Goal: Transaction & Acquisition: Book appointment/travel/reservation

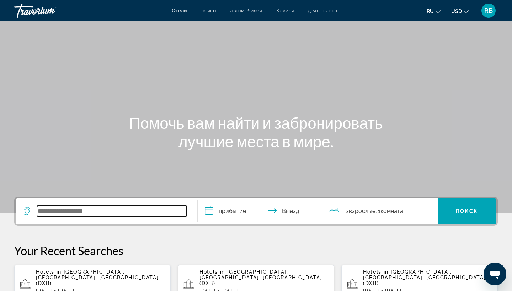
click at [86, 209] on input "Search widget" at bounding box center [112, 211] width 150 height 11
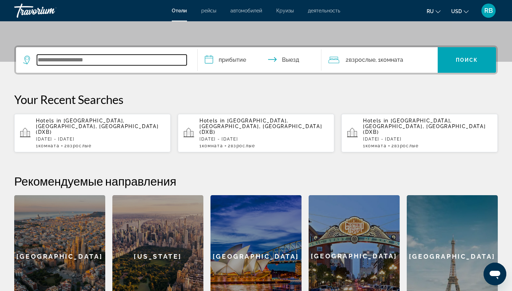
scroll to position [174, 0]
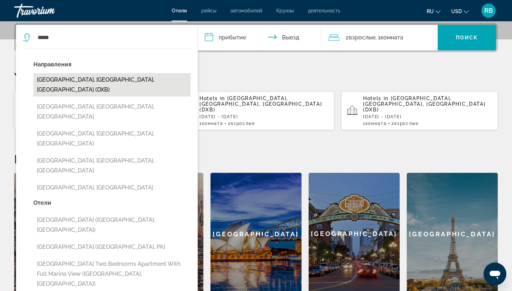
click at [108, 81] on button "[GEOGRAPHIC_DATA], [GEOGRAPHIC_DATA], [GEOGRAPHIC_DATA] (DXB)" at bounding box center [111, 84] width 157 height 23
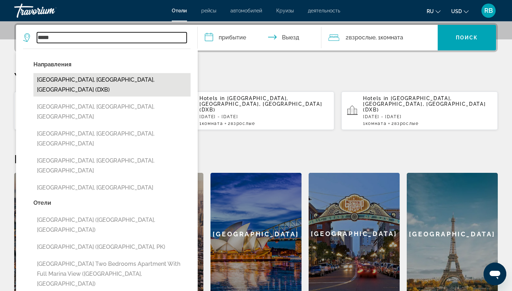
type input "**********"
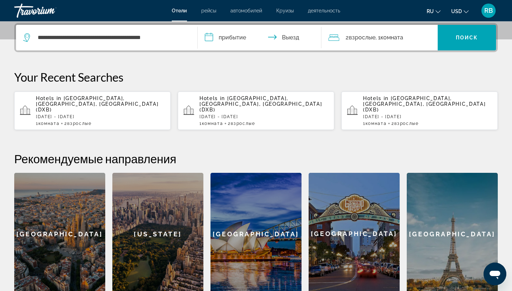
click at [240, 41] on input "**********" at bounding box center [260, 39] width 126 height 28
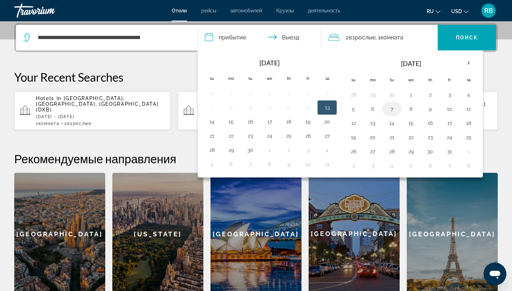
click at [393, 108] on button "7" at bounding box center [391, 109] width 11 height 10
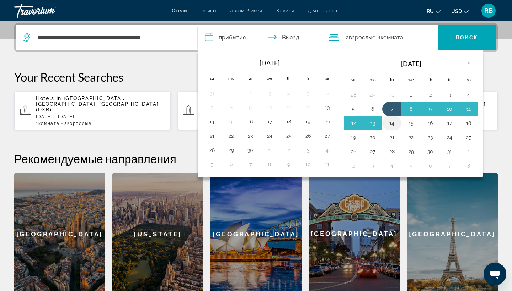
click at [393, 127] on button "14" at bounding box center [391, 123] width 11 height 10
type input "**********"
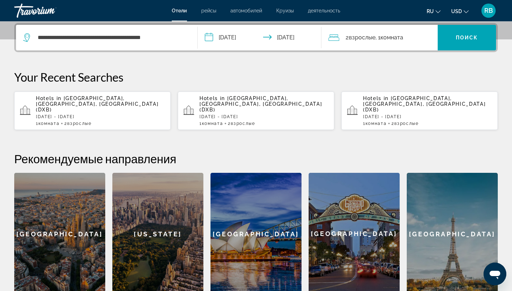
click at [419, 36] on div "2 Взрослый Взрослые , 1 Комната номера" at bounding box center [382, 38] width 109 height 10
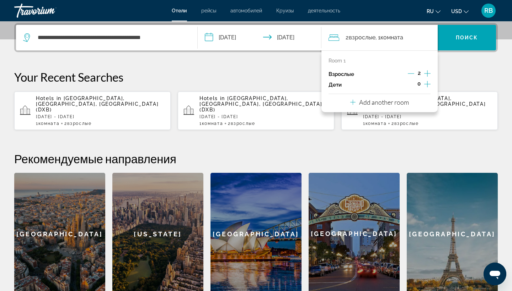
click at [428, 86] on icon "Increment children" at bounding box center [427, 84] width 6 height 6
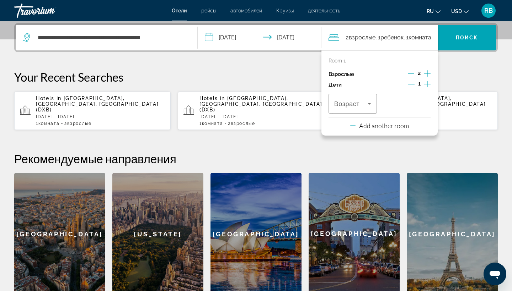
click at [414, 85] on icon "Decrement children" at bounding box center [411, 84] width 6 height 6
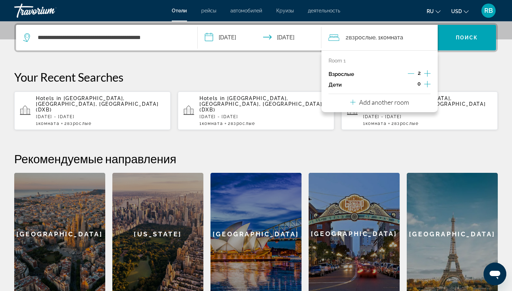
click at [457, 64] on div "**********" at bounding box center [256, 159] width 512 height 272
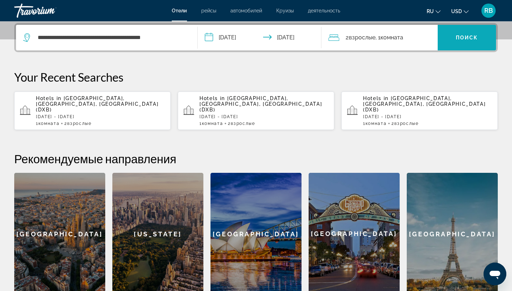
click at [460, 36] on span "Поиск" at bounding box center [466, 38] width 22 height 6
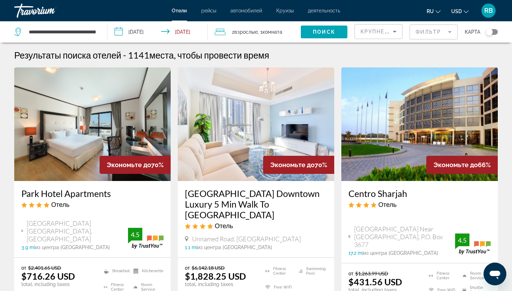
click at [443, 32] on mat-form-field "Фильтр" at bounding box center [433, 32] width 48 height 15
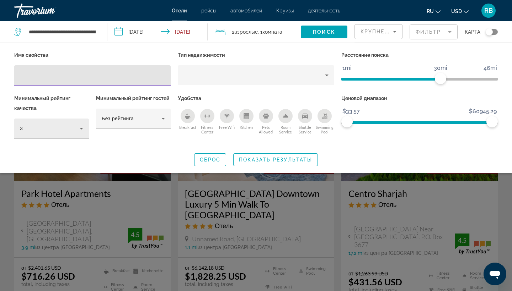
click at [78, 131] on icon "Hotel Filters" at bounding box center [81, 128] width 9 height 9
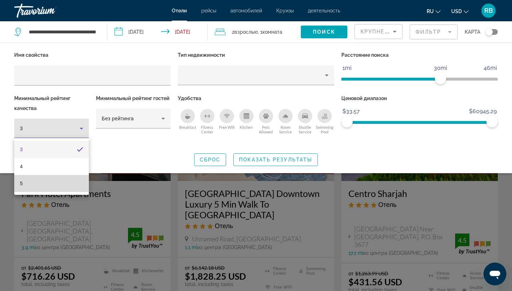
click at [52, 184] on mat-option "5" at bounding box center [51, 183] width 75 height 17
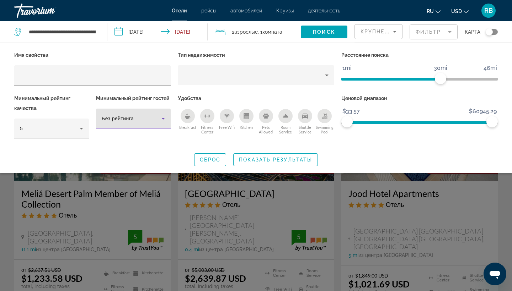
click at [129, 121] on span "Без рейтинга" at bounding box center [118, 119] width 32 height 6
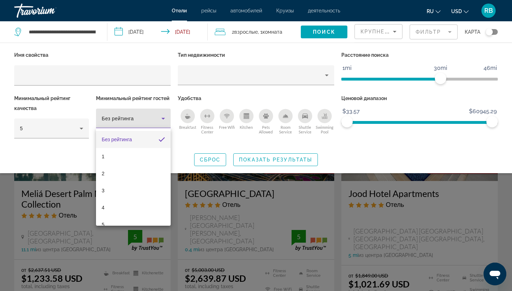
click at [285, 159] on div at bounding box center [256, 145] width 512 height 291
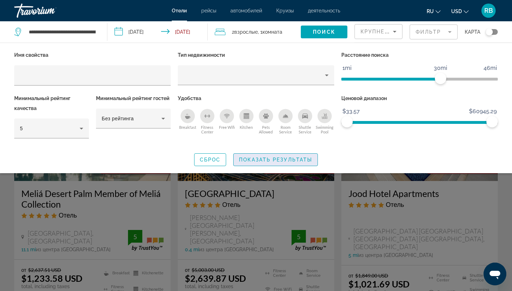
click at [277, 159] on span "Показать результаты" at bounding box center [275, 160] width 73 height 6
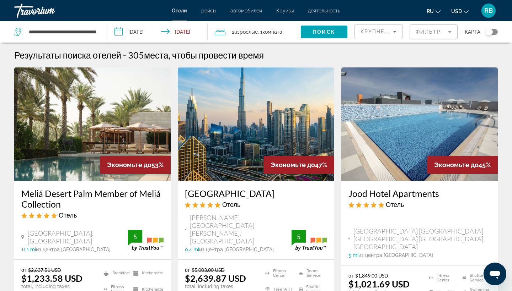
click at [104, 138] on img "Main content" at bounding box center [92, 124] width 156 height 114
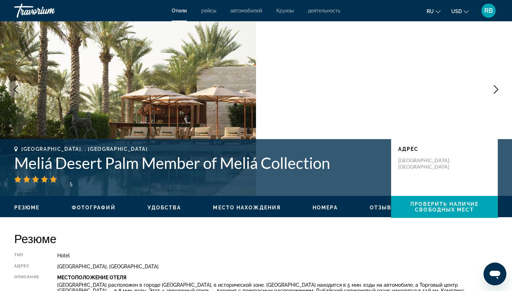
scroll to position [75, 0]
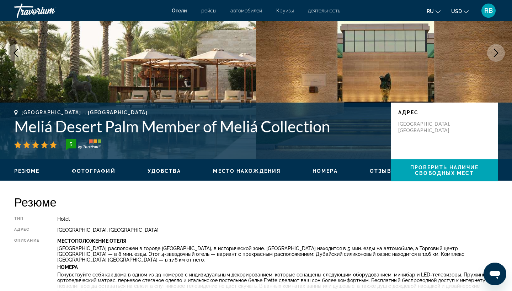
click at [109, 173] on span "Фотографий" at bounding box center [94, 171] width 44 height 6
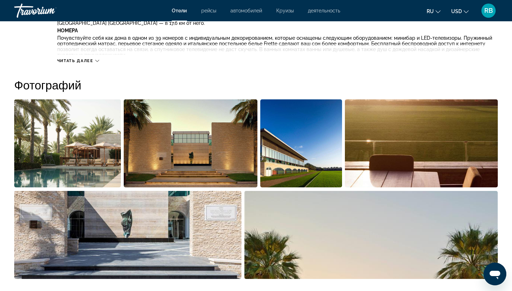
scroll to position [347, 0]
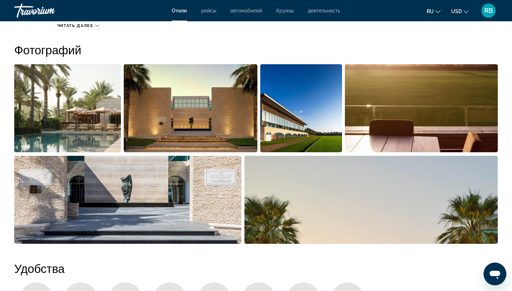
click at [92, 106] on img "Open full-screen image slider" at bounding box center [67, 108] width 107 height 88
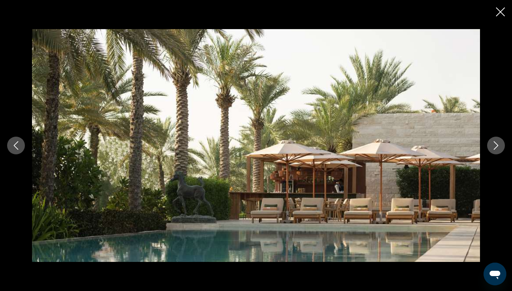
click at [492, 141] on button "Next image" at bounding box center [496, 146] width 18 height 18
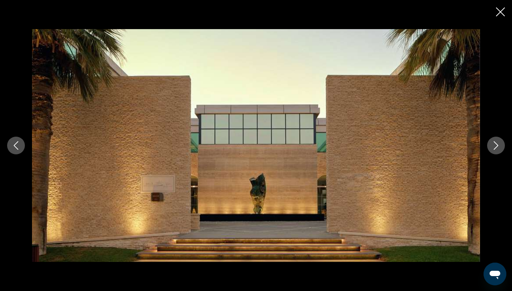
click at [497, 142] on icon "Next image" at bounding box center [495, 145] width 9 height 9
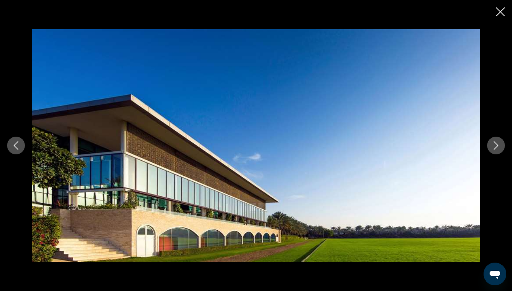
click at [500, 14] on icon "Close slideshow" at bounding box center [500, 11] width 9 height 9
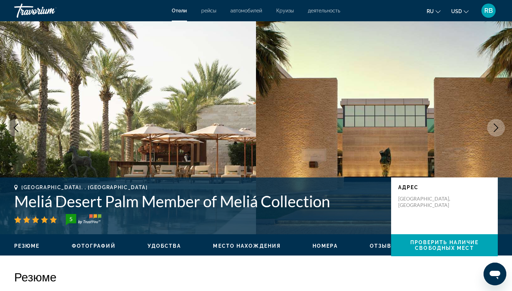
scroll to position [0, 0]
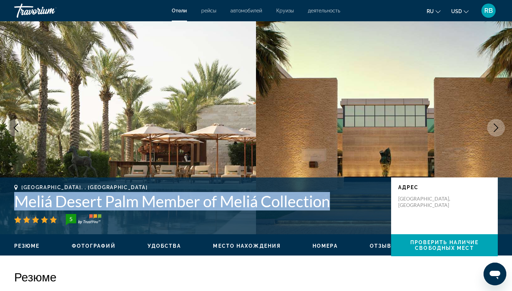
drag, startPoint x: 339, startPoint y: 208, endPoint x: 6, endPoint y: 200, distance: 332.9
click at [6, 200] on div "[GEOGRAPHIC_DATA], , [GEOGRAPHIC_DATA] Meliá Desert Palm Member of Meliá Collec…" at bounding box center [256, 206] width 512 height 43
copy h1 "Meliá Desert Palm Member of Meliá Collection"
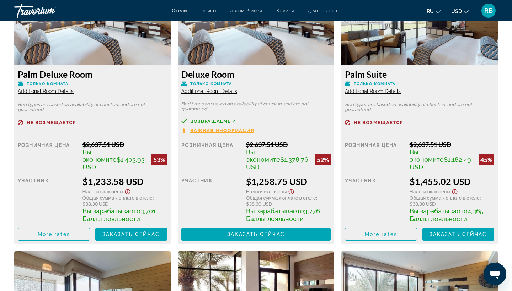
scroll to position [1039, 0]
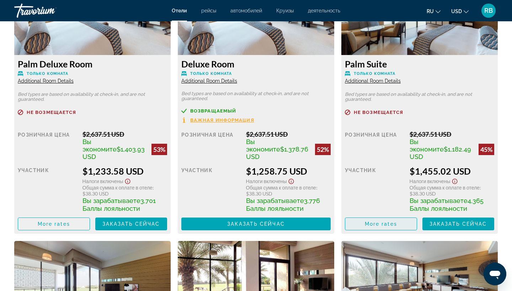
click at [391, 221] on span "More rates" at bounding box center [380, 224] width 32 height 6
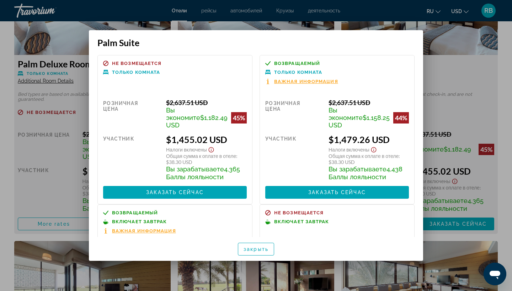
scroll to position [0, 0]
click at [504, 72] on div at bounding box center [256, 145] width 512 height 291
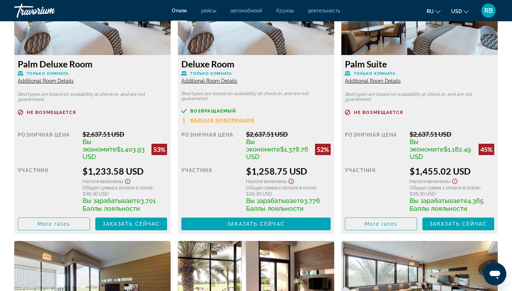
scroll to position [1039, 0]
click at [455, 221] on span "Заказать сейчас" at bounding box center [458, 224] width 58 height 6
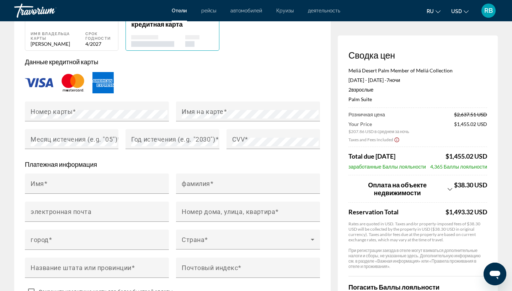
scroll to position [426, 0]
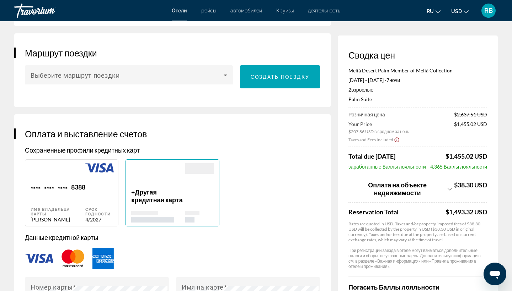
click at [492, 9] on span "RB" at bounding box center [488, 10] width 9 height 7
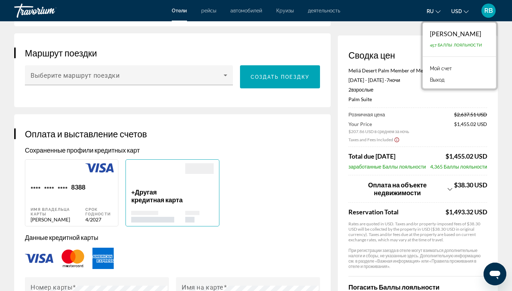
click at [446, 69] on link "Мой счет" at bounding box center [440, 68] width 29 height 9
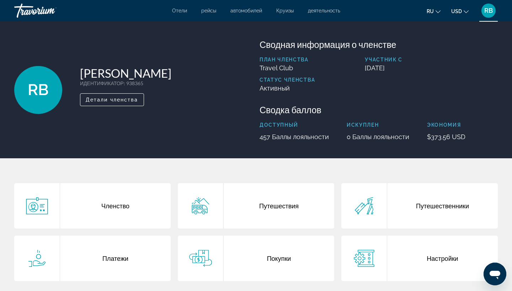
click at [124, 207] on div "Членство" at bounding box center [115, 205] width 110 height 45
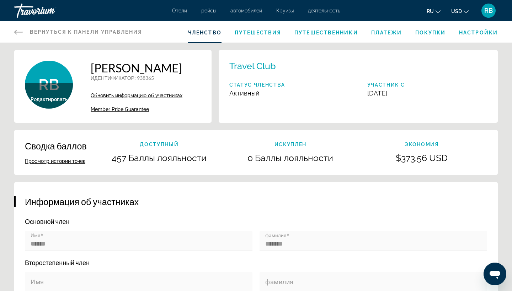
click at [346, 32] on span "Путешественники" at bounding box center [326, 33] width 64 height 6
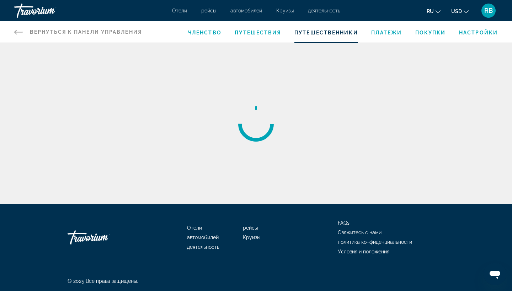
click at [269, 33] on span "Путешествия" at bounding box center [257, 33] width 46 height 6
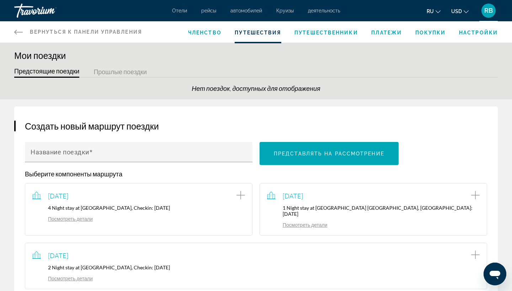
click at [126, 71] on button "Прошлые поездки" at bounding box center [119, 72] width 53 height 11
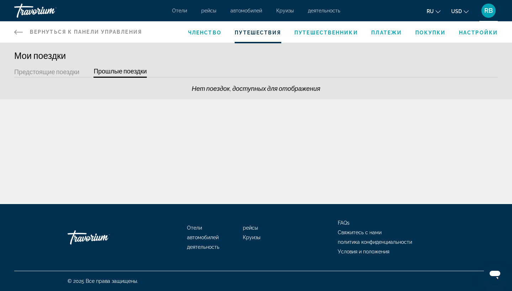
click at [212, 11] on span "рейсы" at bounding box center [208, 11] width 15 height 6
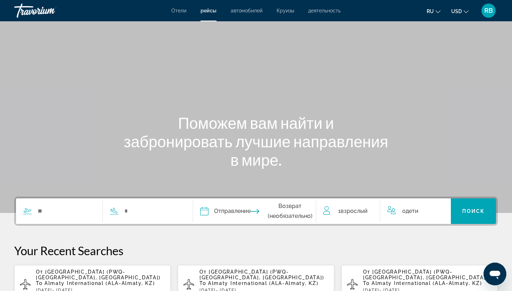
click at [250, 11] on span "автомобилей" at bounding box center [247, 11] width 32 height 6
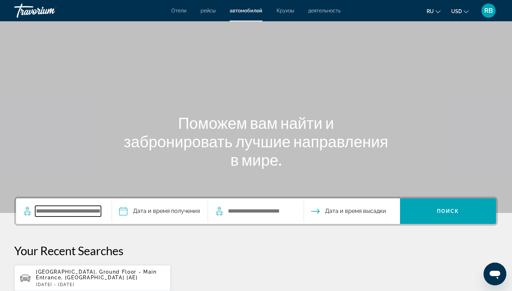
click at [97, 210] on input "Search widget" at bounding box center [68, 211] width 66 height 11
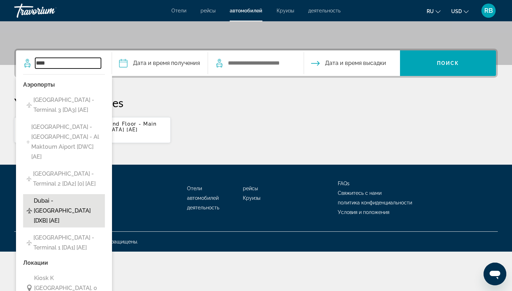
scroll to position [150, 0]
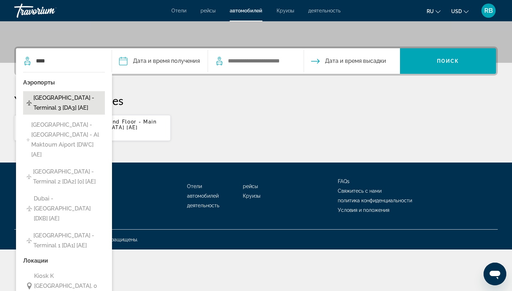
click at [83, 103] on span "[GEOGRAPHIC_DATA] - Terminal 3 [DA3] [AE]" at bounding box center [67, 103] width 68 height 20
type input "**********"
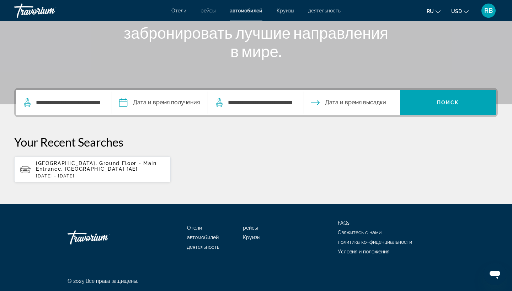
click at [180, 103] on input "Pickup date" at bounding box center [159, 104] width 99 height 28
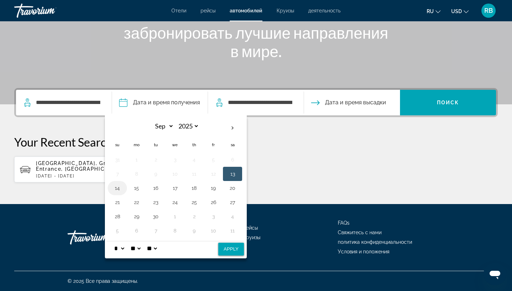
click at [123, 189] on button "14" at bounding box center [117, 188] width 11 height 10
click at [238, 244] on button "Apply" at bounding box center [231, 249] width 26 height 13
type input "**********"
select select "*"
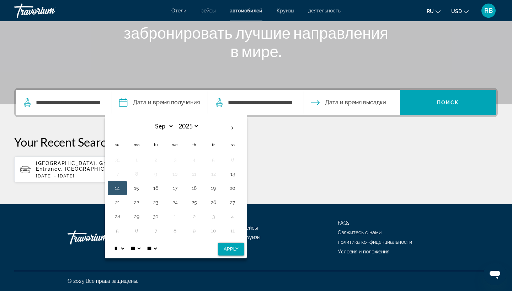
select select "**"
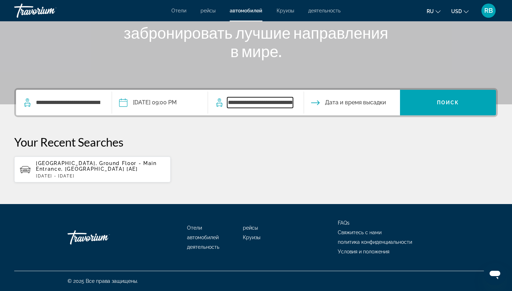
click at [280, 103] on input "**********" at bounding box center [260, 102] width 66 height 11
click at [329, 103] on input "Drop-off date" at bounding box center [351, 104] width 99 height 28
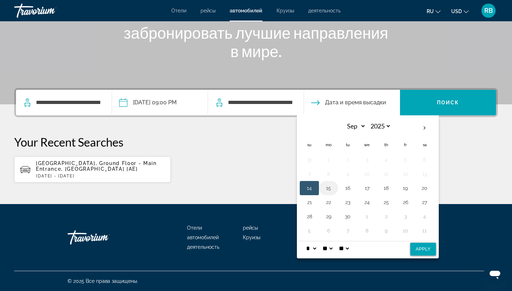
click at [334, 189] on button "15" at bounding box center [328, 188] width 11 height 10
click at [430, 245] on button "Apply" at bounding box center [423, 249] width 26 height 13
type input "**********"
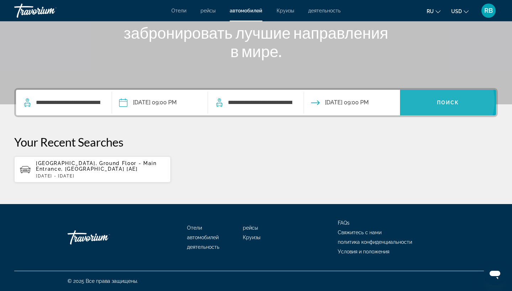
click at [448, 100] on span "Поиск" at bounding box center [448, 103] width 22 height 6
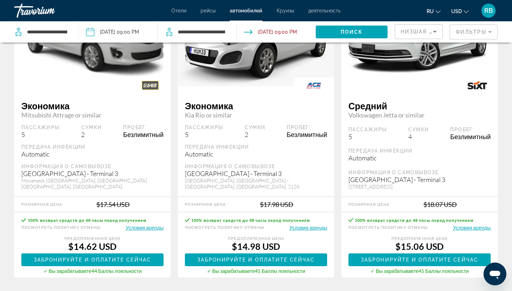
scroll to position [104, 0]
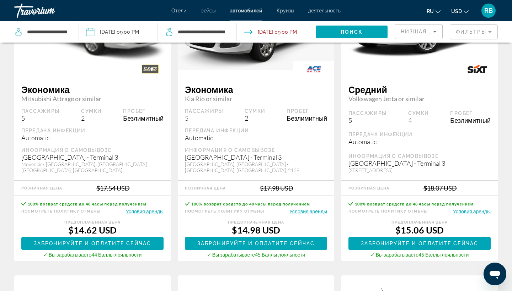
click at [470, 33] on mat-form-field "Фильтры" at bounding box center [473, 32] width 48 height 15
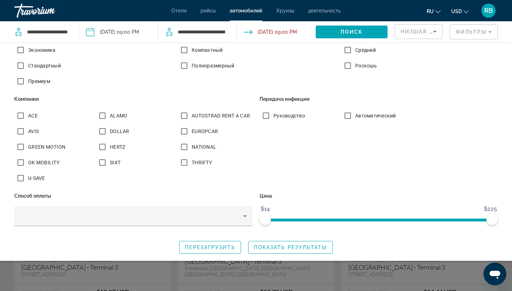
scroll to position [103, 0]
click at [286, 244] on span "Search widget" at bounding box center [290, 247] width 84 height 17
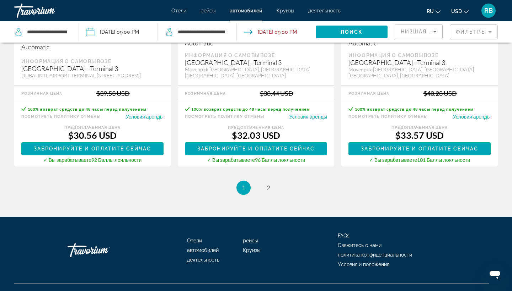
scroll to position [1135, 0]
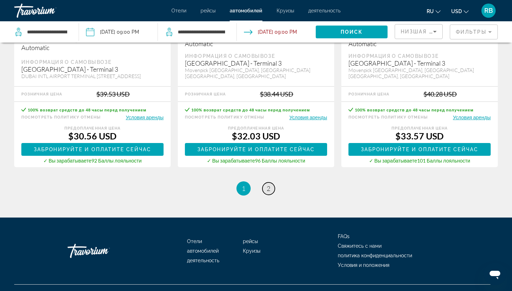
click at [267, 185] on span "2" at bounding box center [268, 189] width 4 height 8
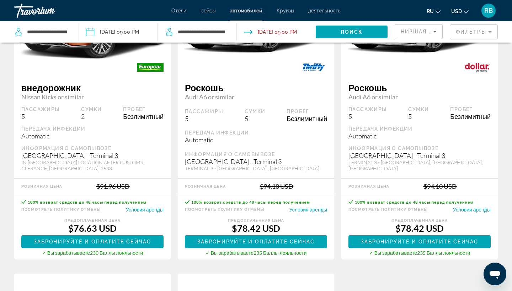
scroll to position [758, 0]
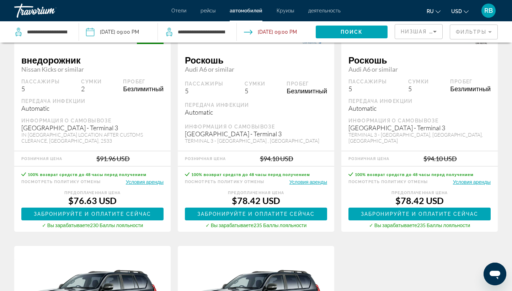
click at [285, 10] on span "Круизы" at bounding box center [284, 11] width 17 height 6
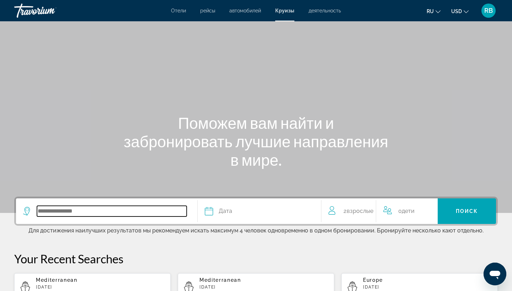
click at [92, 209] on input "Search widget" at bounding box center [112, 211] width 150 height 11
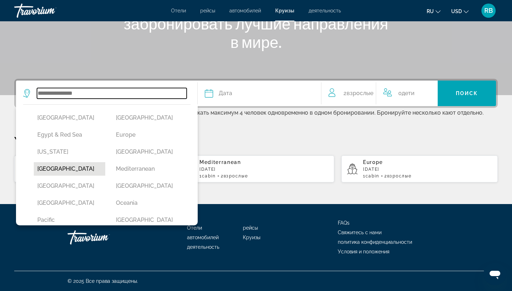
scroll to position [118, 0]
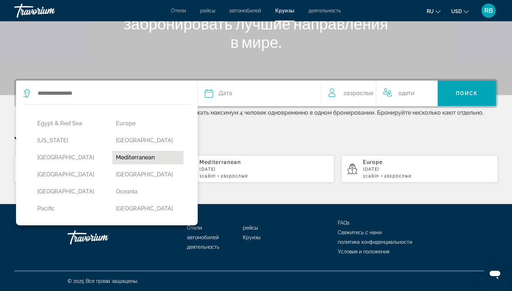
click at [152, 158] on button "Mediterranean" at bounding box center [147, 157] width 71 height 13
type input "**********"
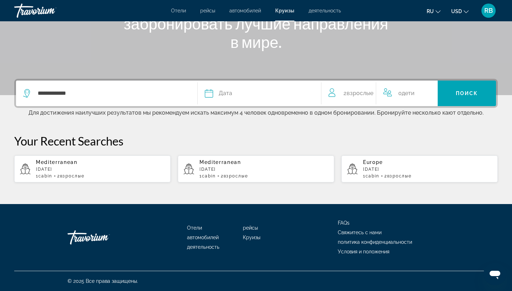
click at [272, 99] on button "Дата январь февраль Маршировать апрель Может Июнь Июль Август Сентябрь Октябрь …" at bounding box center [259, 94] width 109 height 26
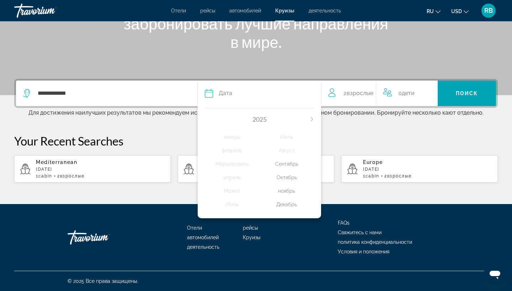
click at [293, 180] on div "Октябрь" at bounding box center [286, 177] width 54 height 13
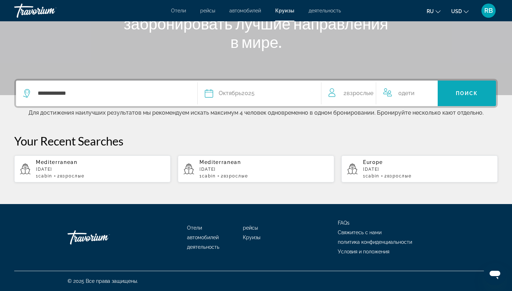
click at [460, 93] on span "Поиск" at bounding box center [466, 94] width 22 height 6
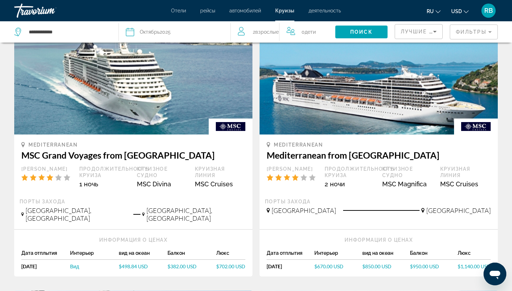
scroll to position [63, 0]
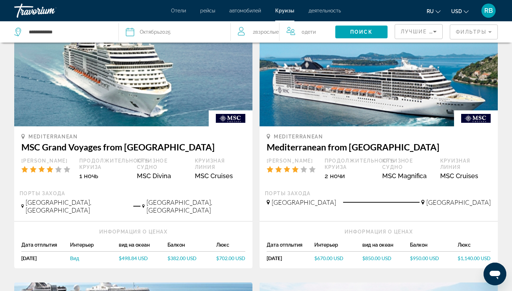
click at [476, 31] on mat-form-field "Фильтры" at bounding box center [473, 32] width 48 height 15
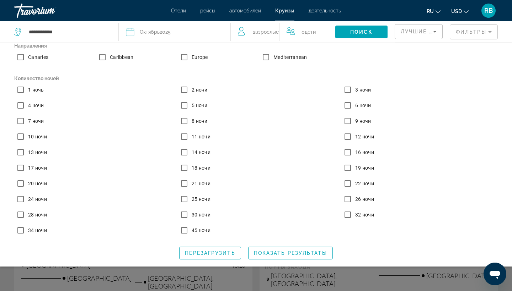
scroll to position [73, 0]
click at [275, 254] on span "Показать результаты" at bounding box center [290, 253] width 73 height 6
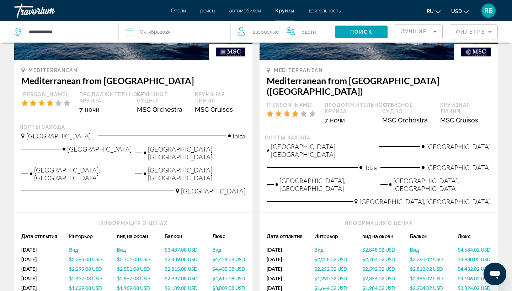
scroll to position [131, 0]
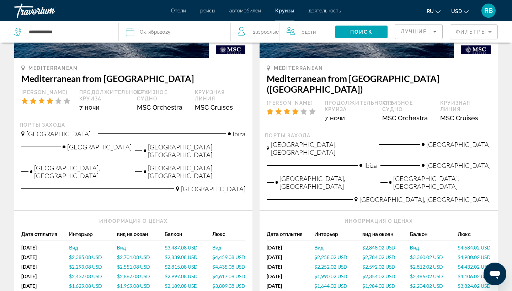
click at [84, 254] on span "$2,385.08 USD" at bounding box center [85, 257] width 33 height 6
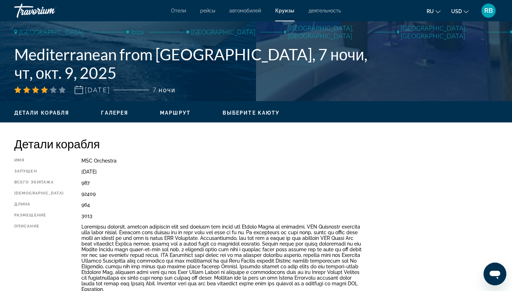
scroll to position [167, 0]
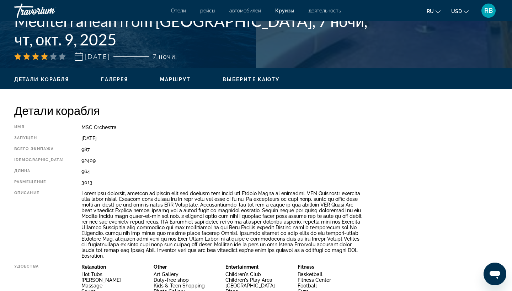
click at [123, 80] on span "Галерея" at bounding box center [114, 80] width 27 height 6
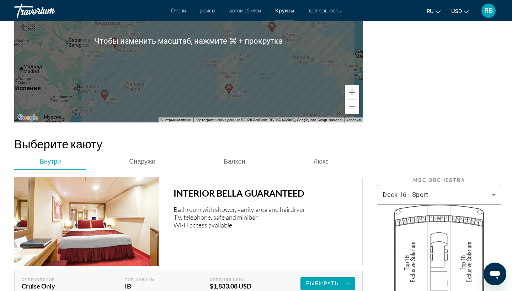
scroll to position [1001, 0]
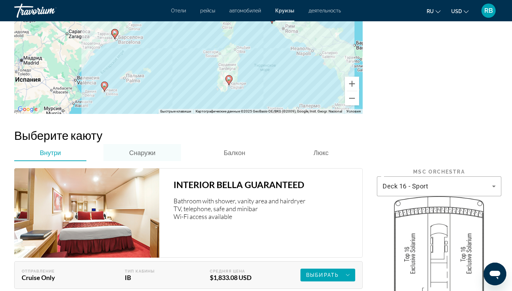
click at [138, 149] on span "Снаружи" at bounding box center [142, 153] width 26 height 8
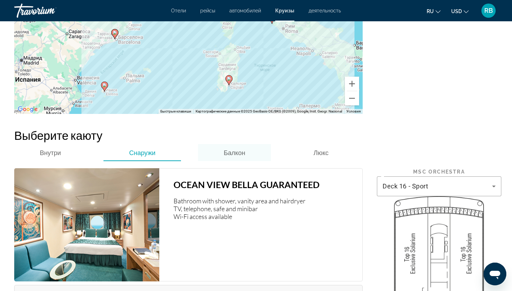
click at [243, 149] on span "Балкон" at bounding box center [233, 153] width 21 height 8
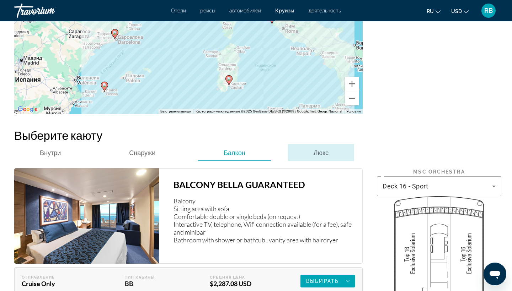
click at [320, 149] on span "Люкс" at bounding box center [320, 153] width 15 height 8
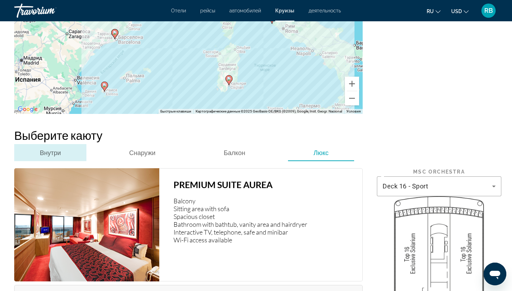
click at [56, 149] on span "Внутри" at bounding box center [50, 153] width 21 height 8
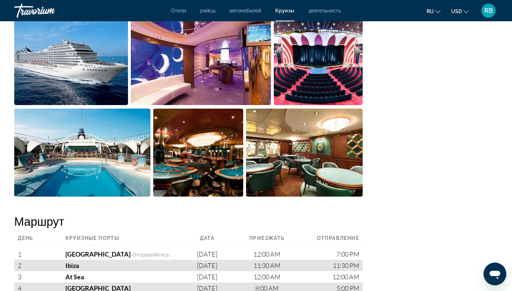
scroll to position [538, 0]
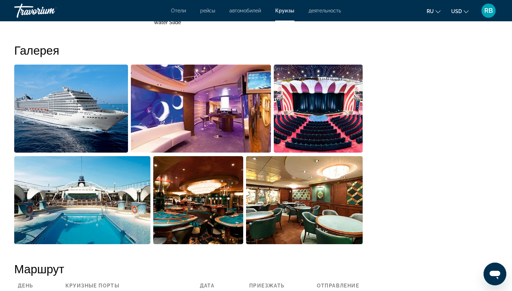
click at [333, 12] on span "деятельность" at bounding box center [324, 11] width 32 height 6
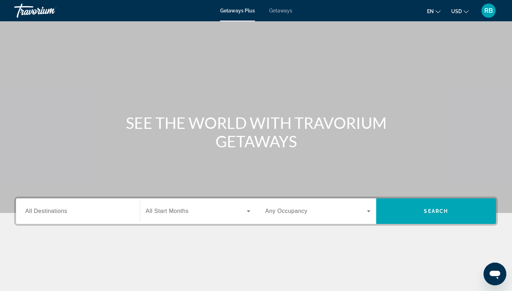
click at [284, 11] on span "Getaways" at bounding box center [280, 11] width 23 height 6
click at [92, 210] on input "Destination All Destinations" at bounding box center [77, 211] width 105 height 9
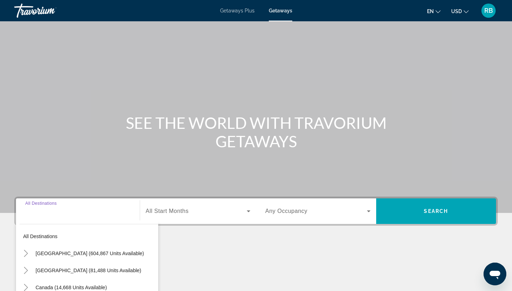
scroll to position [93, 0]
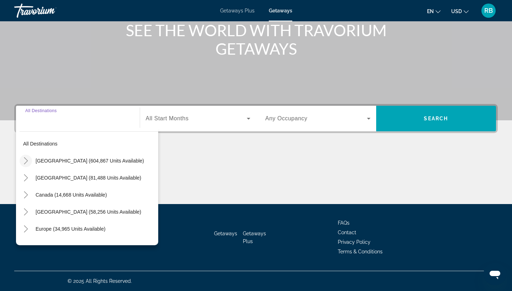
click at [27, 161] on icon "Toggle United States (604,867 units available)" at bounding box center [26, 160] width 4 height 7
click at [26, 159] on icon "Toggle United States (604,867 units available)" at bounding box center [25, 160] width 7 height 7
click at [28, 177] on icon "Toggle Mexico (81,488 units available)" at bounding box center [25, 177] width 7 height 7
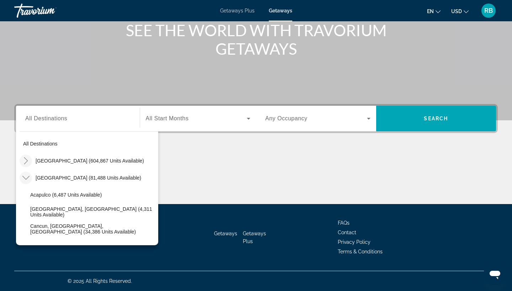
click at [28, 177] on icon "Toggle Mexico (81,488 units available)" at bounding box center [25, 177] width 7 height 7
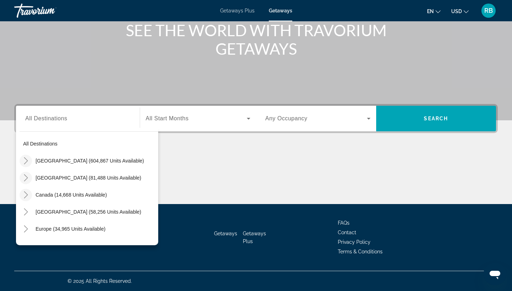
click at [27, 192] on icon "Toggle Canada (14,668 units available)" at bounding box center [25, 194] width 7 height 7
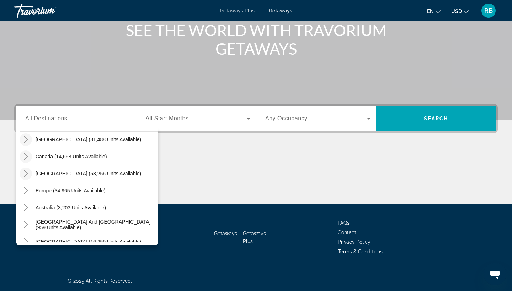
scroll to position [40, 0]
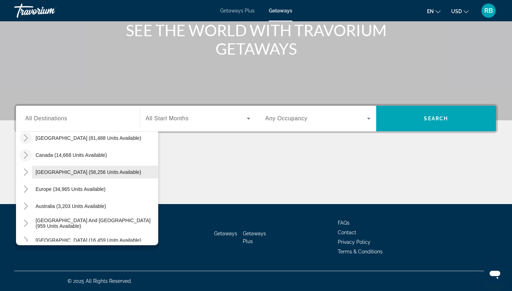
click at [67, 172] on span "Caribbean & Atlantic Islands (58,256 units available)" at bounding box center [88, 172] width 105 height 6
type input "**********"
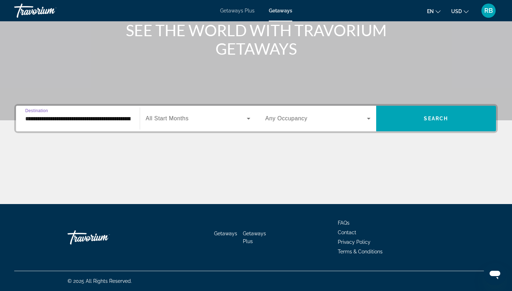
click at [201, 118] on span "Search widget" at bounding box center [196, 118] width 101 height 9
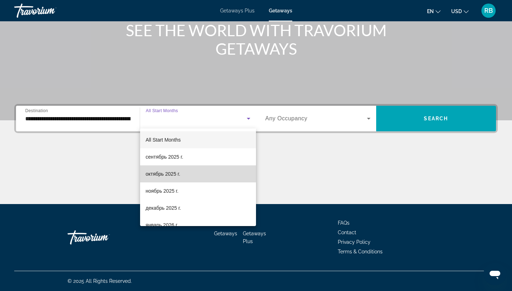
click at [183, 173] on mat-option "октябрь 2025 г." at bounding box center [198, 174] width 116 height 17
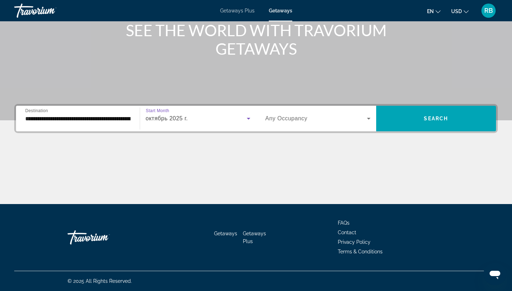
click at [313, 121] on span "Search widget" at bounding box center [316, 118] width 102 height 9
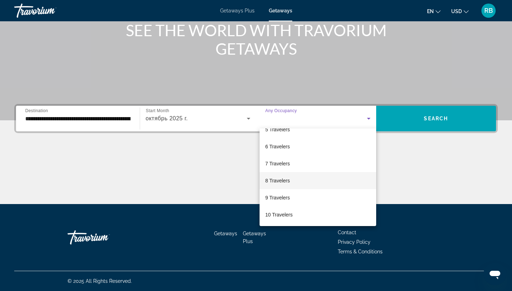
scroll to position [79, 0]
click at [291, 179] on mat-option "8 Travelers" at bounding box center [317, 180] width 117 height 17
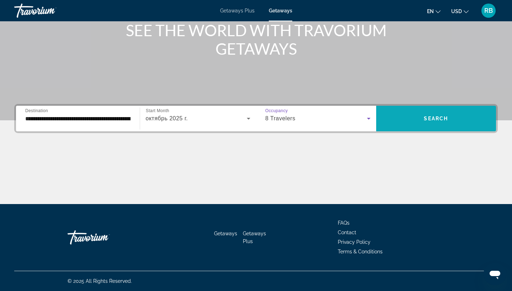
click at [420, 118] on span "Search widget" at bounding box center [436, 118] width 120 height 17
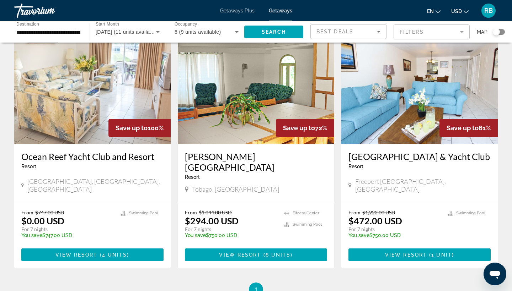
scroll to position [39, 0]
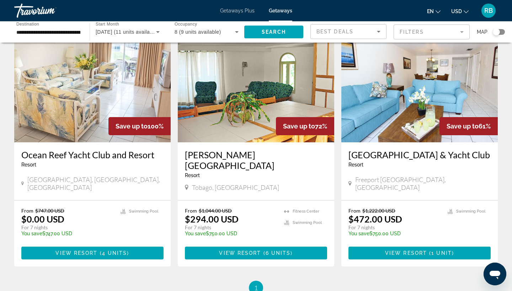
click at [88, 94] on img "Main content" at bounding box center [92, 86] width 156 height 114
